Goal: Task Accomplishment & Management: Complete application form

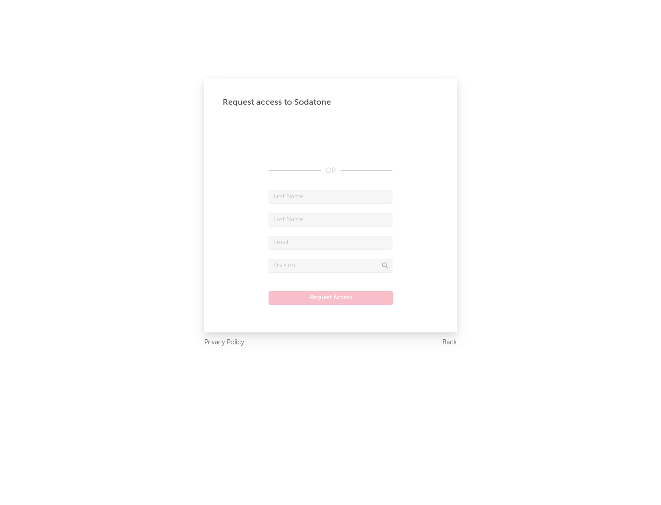
click at [331, 197] on input "text" at bounding box center [331, 197] width 124 height 14
type input "[PERSON_NAME]"
click at [331, 220] on input "text" at bounding box center [331, 220] width 124 height 14
type input "[PERSON_NAME]"
click at [331, 243] on input "text" at bounding box center [331, 243] width 124 height 14
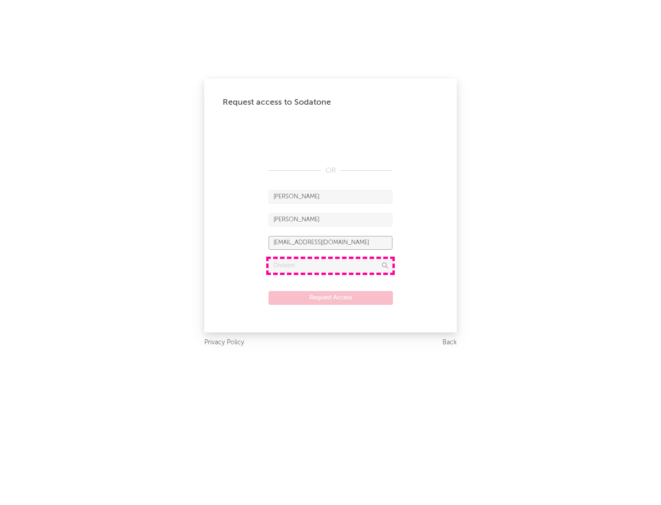
type input "[EMAIL_ADDRESS][DOMAIN_NAME]"
click at [331, 265] on input "text" at bounding box center [331, 266] width 124 height 14
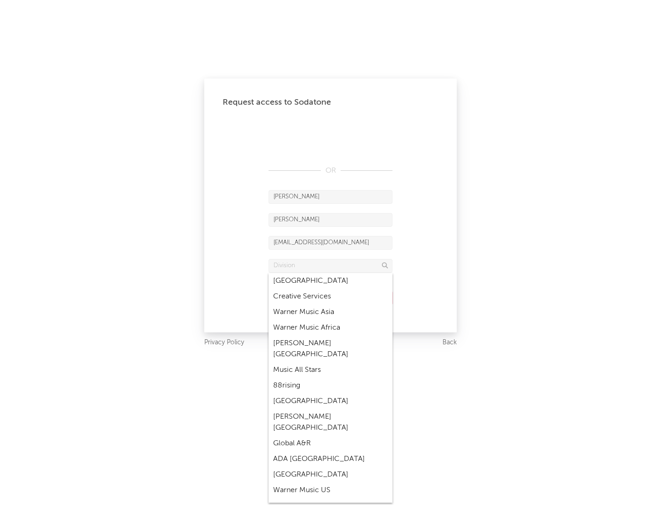
click at [331, 362] on div "Music All Stars" at bounding box center [331, 370] width 124 height 16
type input "Music All Stars"
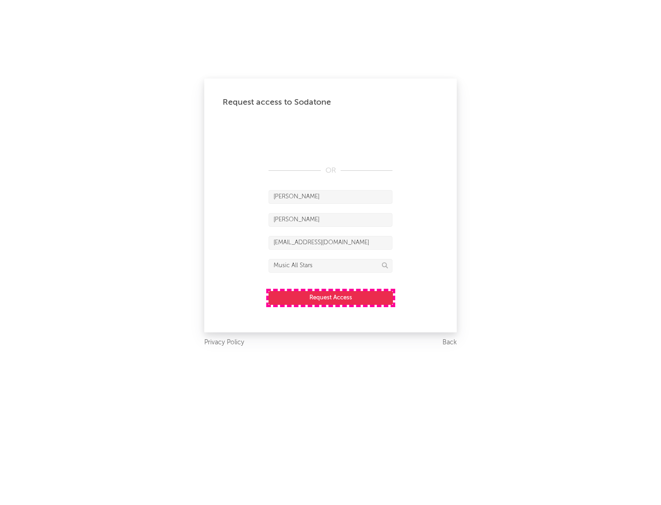
click at [331, 298] on button "Request Access" at bounding box center [331, 298] width 124 height 14
